Goal: Complete application form

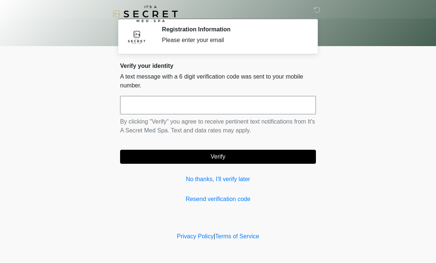
click at [278, 99] on input "text" at bounding box center [218, 105] width 196 height 18
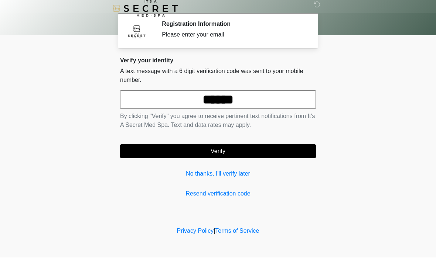
type input "******"
click at [353, 75] on body "‎ ‎ Registration Information Please enter your email Please connect to Wi-Fi no…" at bounding box center [218, 131] width 436 height 263
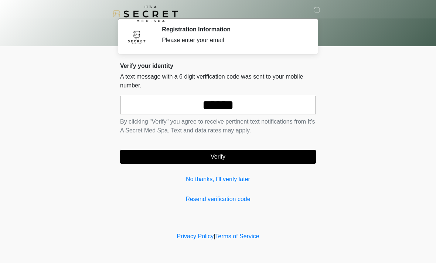
click at [259, 153] on button "Verify" at bounding box center [218, 157] width 196 height 14
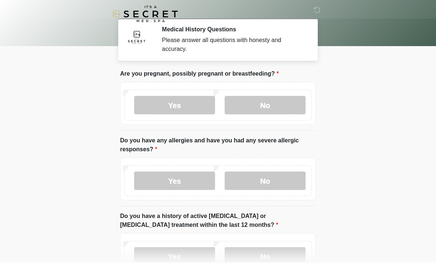
click at [283, 113] on label "No" at bounding box center [265, 105] width 81 height 18
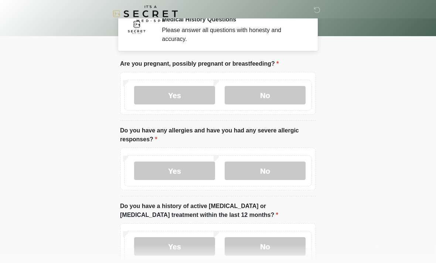
scroll to position [10, 0]
click at [291, 173] on label "No" at bounding box center [265, 171] width 81 height 18
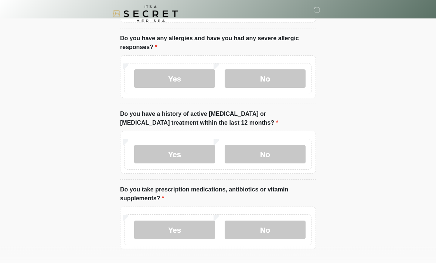
scroll to position [102, 0]
click at [295, 155] on label "No" at bounding box center [265, 155] width 81 height 18
click at [280, 231] on label "No" at bounding box center [265, 230] width 81 height 18
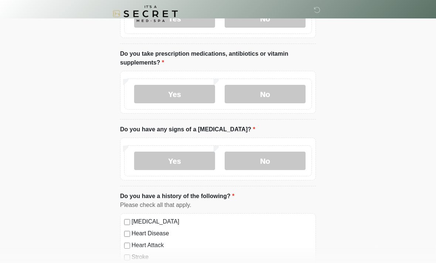
click at [283, 160] on label "No" at bounding box center [265, 161] width 81 height 18
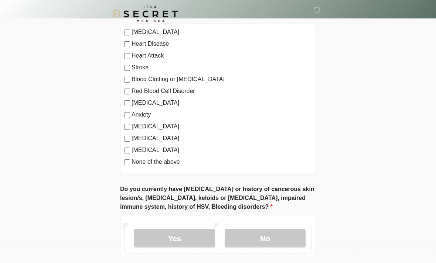
scroll to position [430, 0]
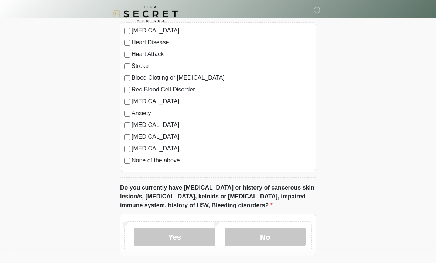
click at [167, 164] on label "None of the above" at bounding box center [222, 160] width 180 height 9
click at [289, 241] on label "No" at bounding box center [265, 237] width 81 height 18
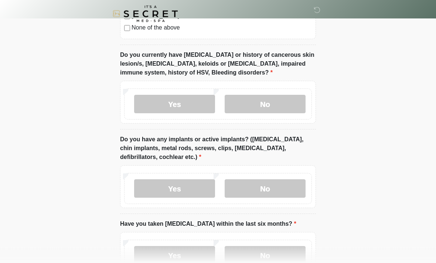
scroll to position [572, 0]
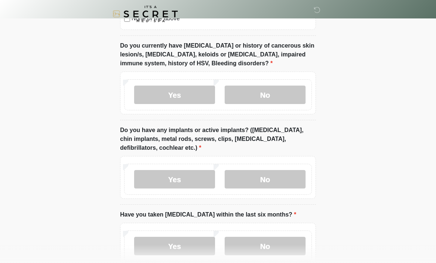
click at [285, 181] on label "No" at bounding box center [265, 179] width 81 height 18
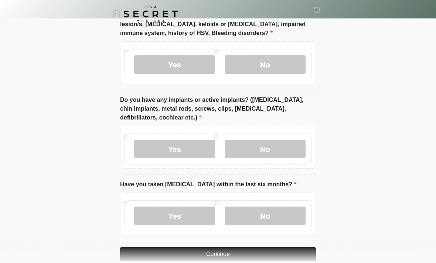
scroll to position [602, 0]
click at [192, 146] on label "Yes" at bounding box center [174, 149] width 81 height 18
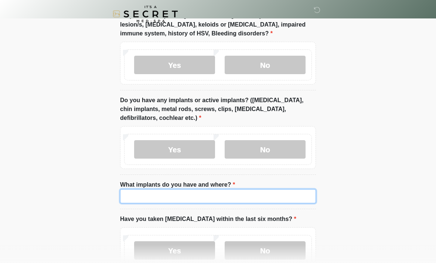
click at [252, 198] on input "What implants do you have and where?" at bounding box center [218, 197] width 196 height 14
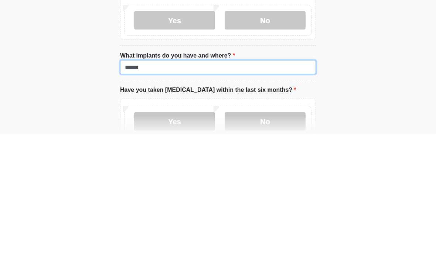
type input "******"
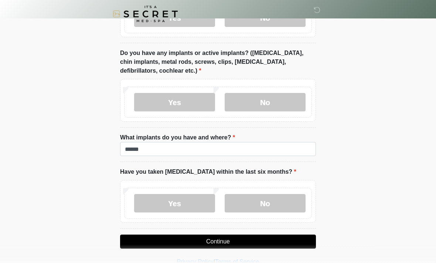
click at [283, 201] on label "No" at bounding box center [265, 203] width 81 height 18
click at [232, 245] on button "Continue" at bounding box center [218, 242] width 196 height 14
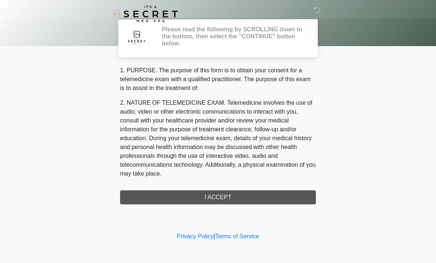
scroll to position [0, 0]
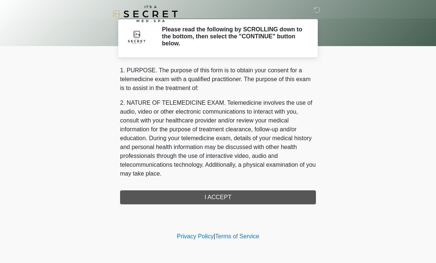
click at [233, 200] on div "1. PURPOSE. The purpose of this form is to obtain your consent for a telemedici…" at bounding box center [218, 135] width 196 height 139
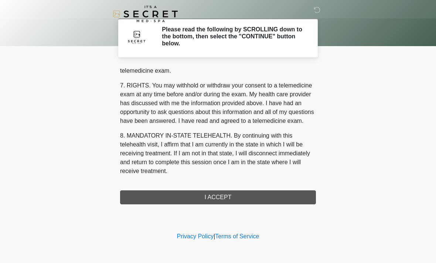
click at [216, 199] on div "1. PURPOSE. The purpose of this form is to obtain your consent for a telemedici…" at bounding box center [218, 135] width 196 height 139
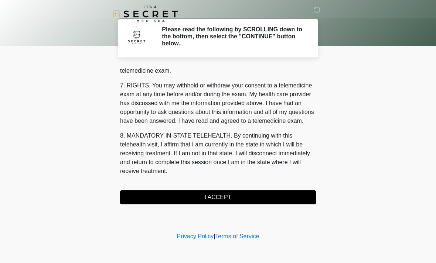
click at [226, 194] on button "I ACCEPT" at bounding box center [218, 198] width 196 height 14
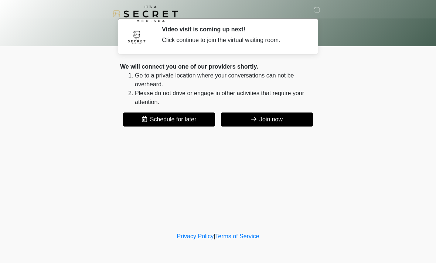
click at [280, 119] on button "Join now" at bounding box center [267, 120] width 92 height 14
